Goal: Task Accomplishment & Management: Use online tool/utility

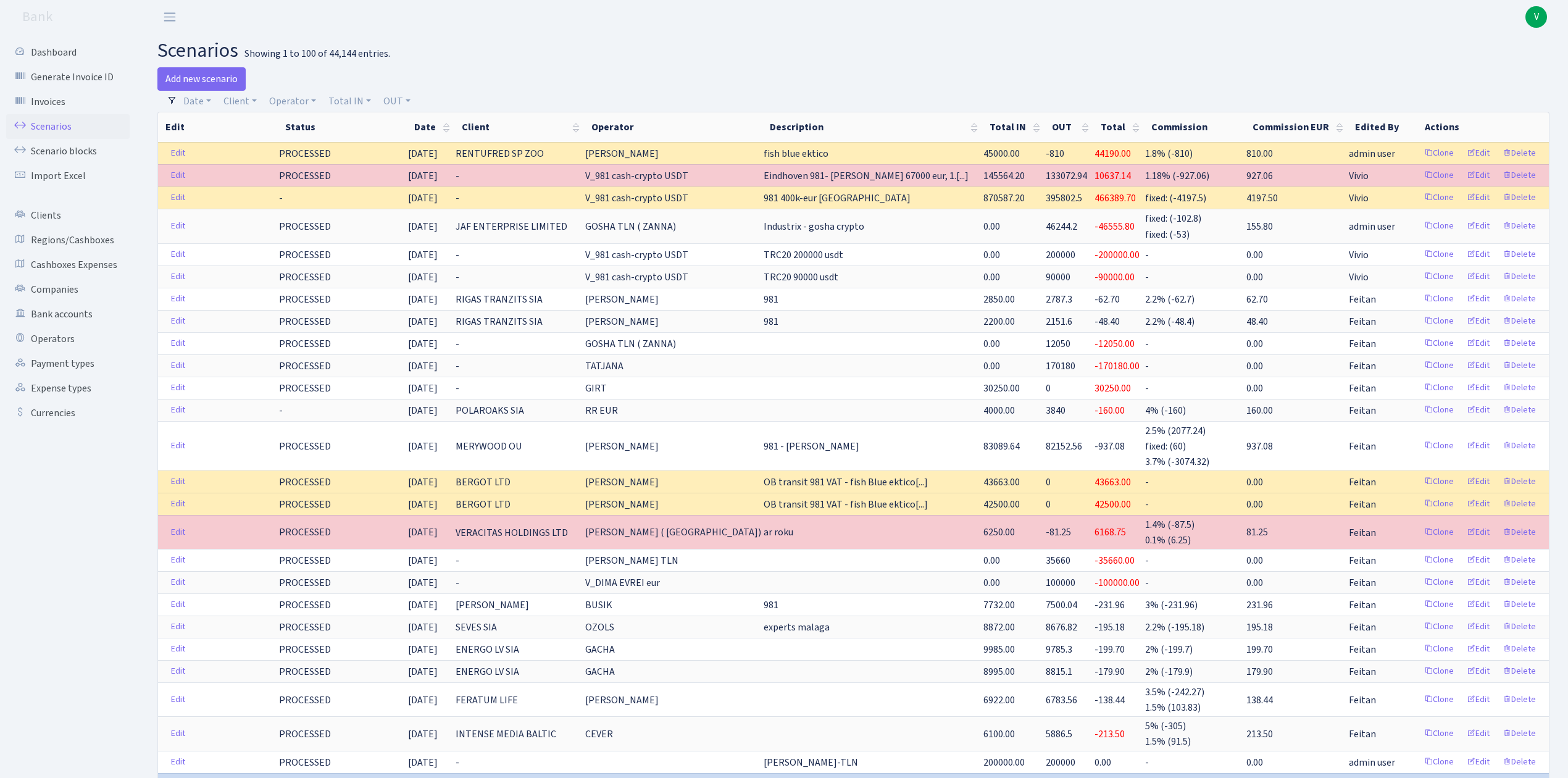
select select "100"
click at [1540, 13] on span "V" at bounding box center [1537, 17] width 21 height 21
click at [1485, 65] on link "Logout" at bounding box center [1497, 71] width 111 height 19
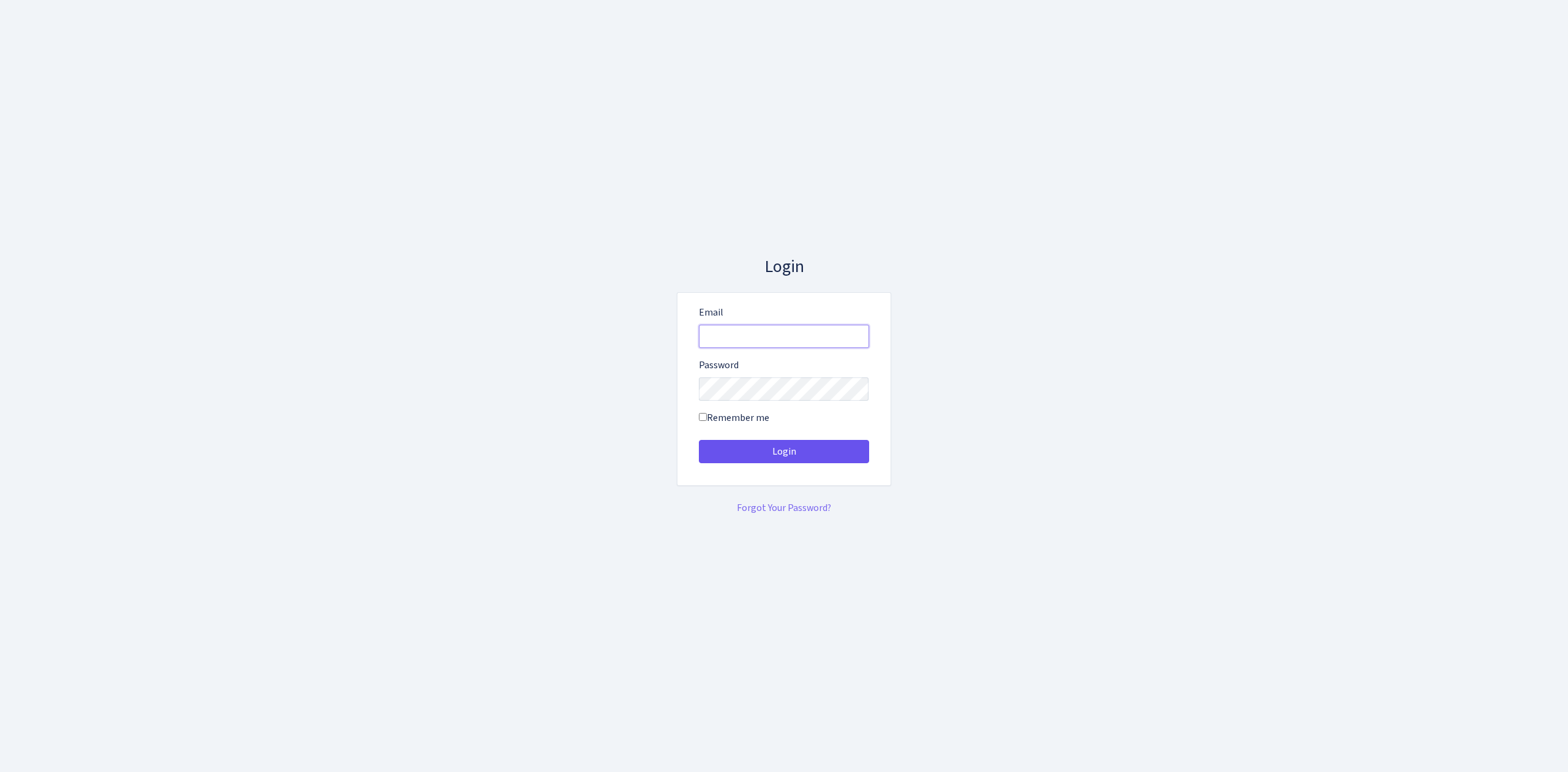
type input "[EMAIL_ADDRESS][DOMAIN_NAME]"
click at [800, 442] on button "Login" at bounding box center [784, 451] width 171 height 23
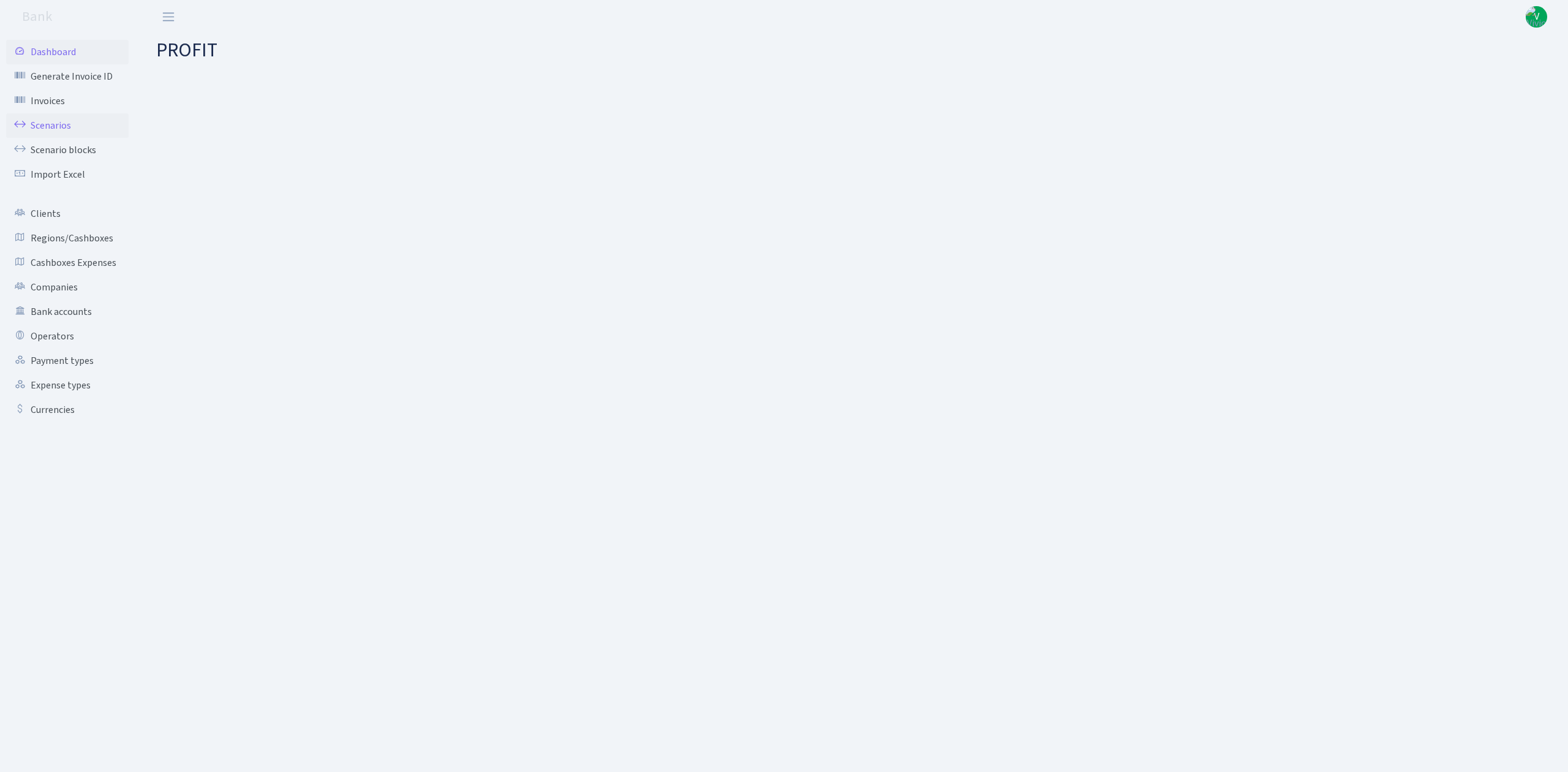
click at [66, 131] on link "Scenarios" at bounding box center [68, 126] width 123 height 25
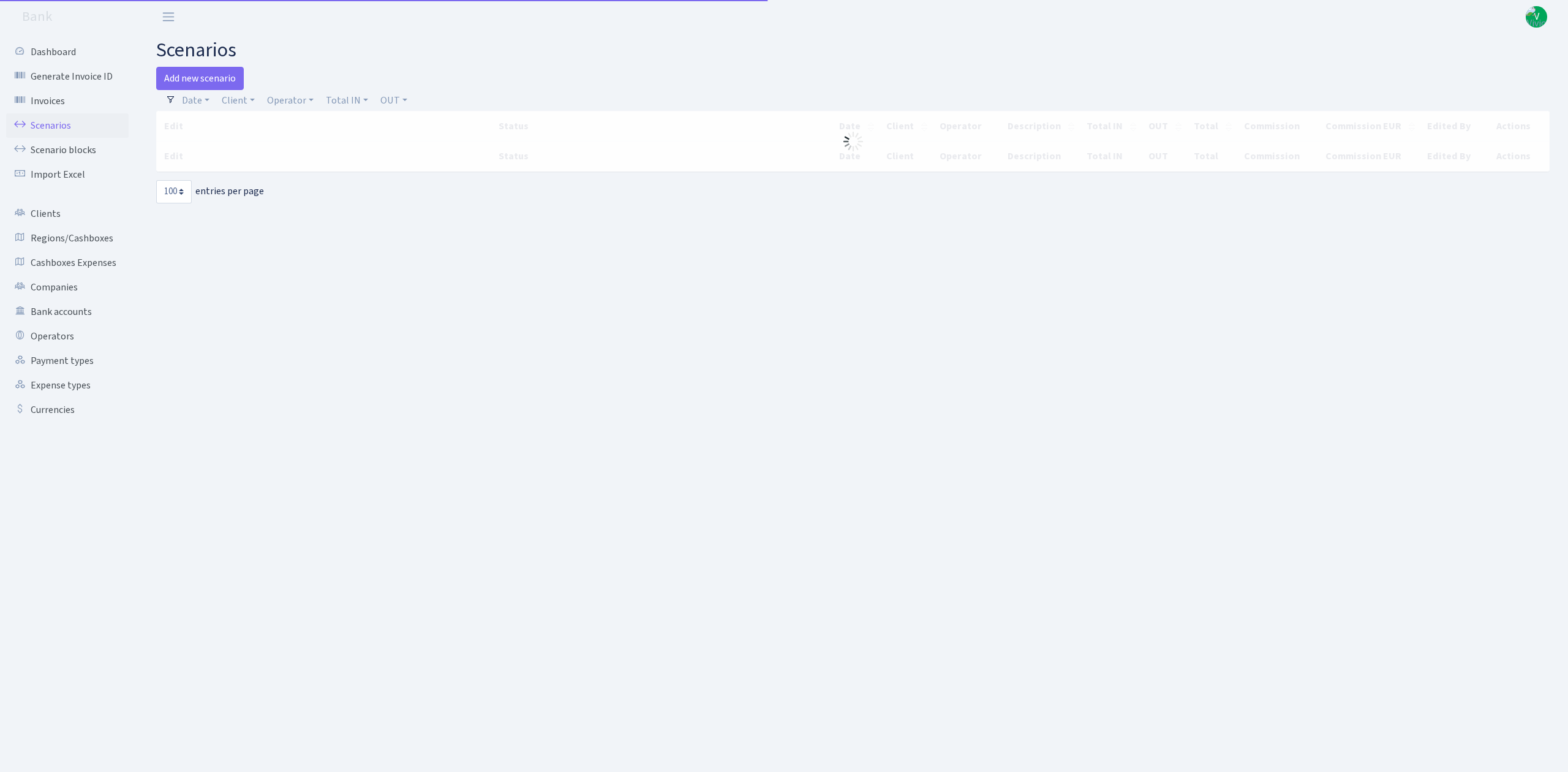
select select "100"
